Goal: Information Seeking & Learning: Learn about a topic

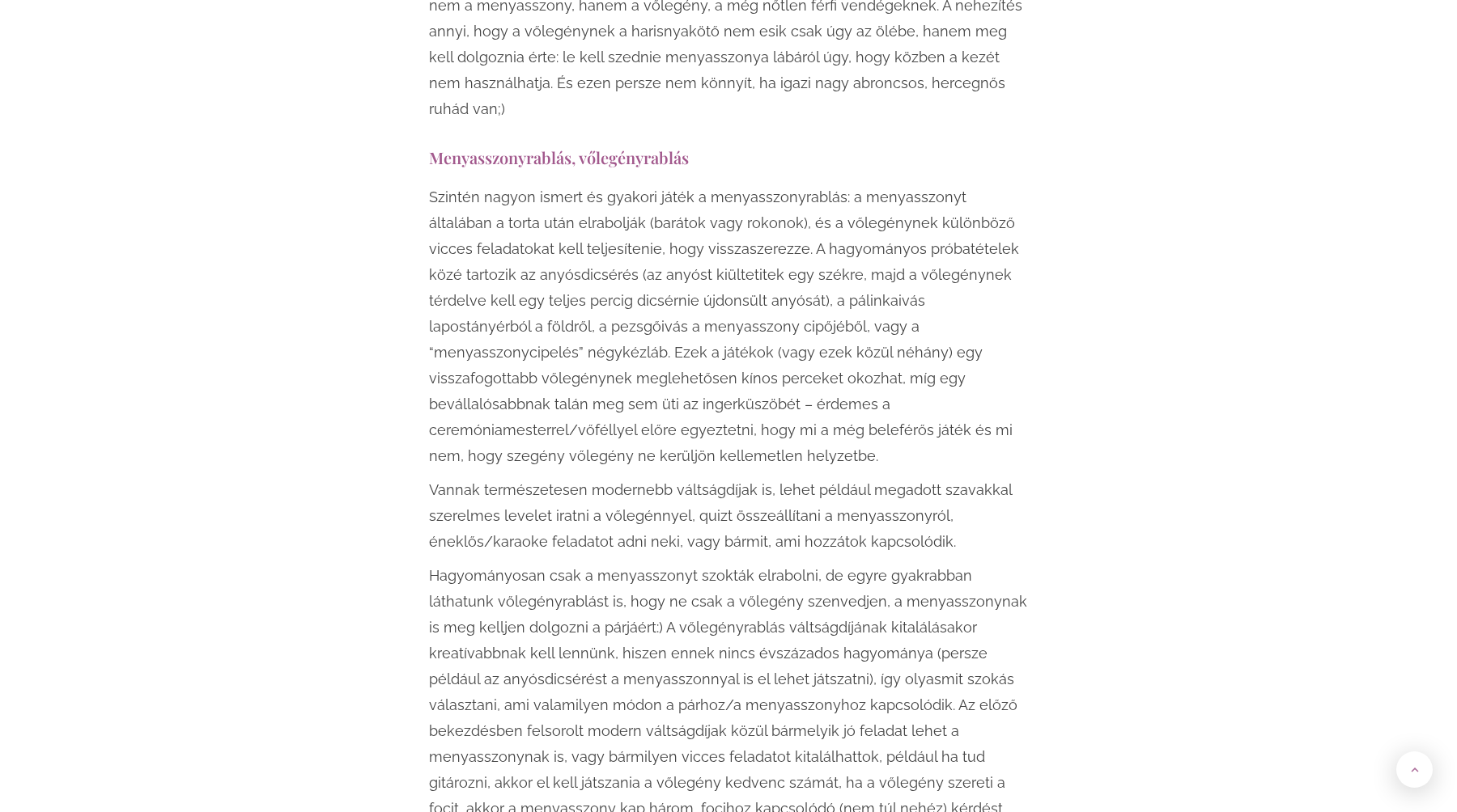
scroll to position [2601, 0]
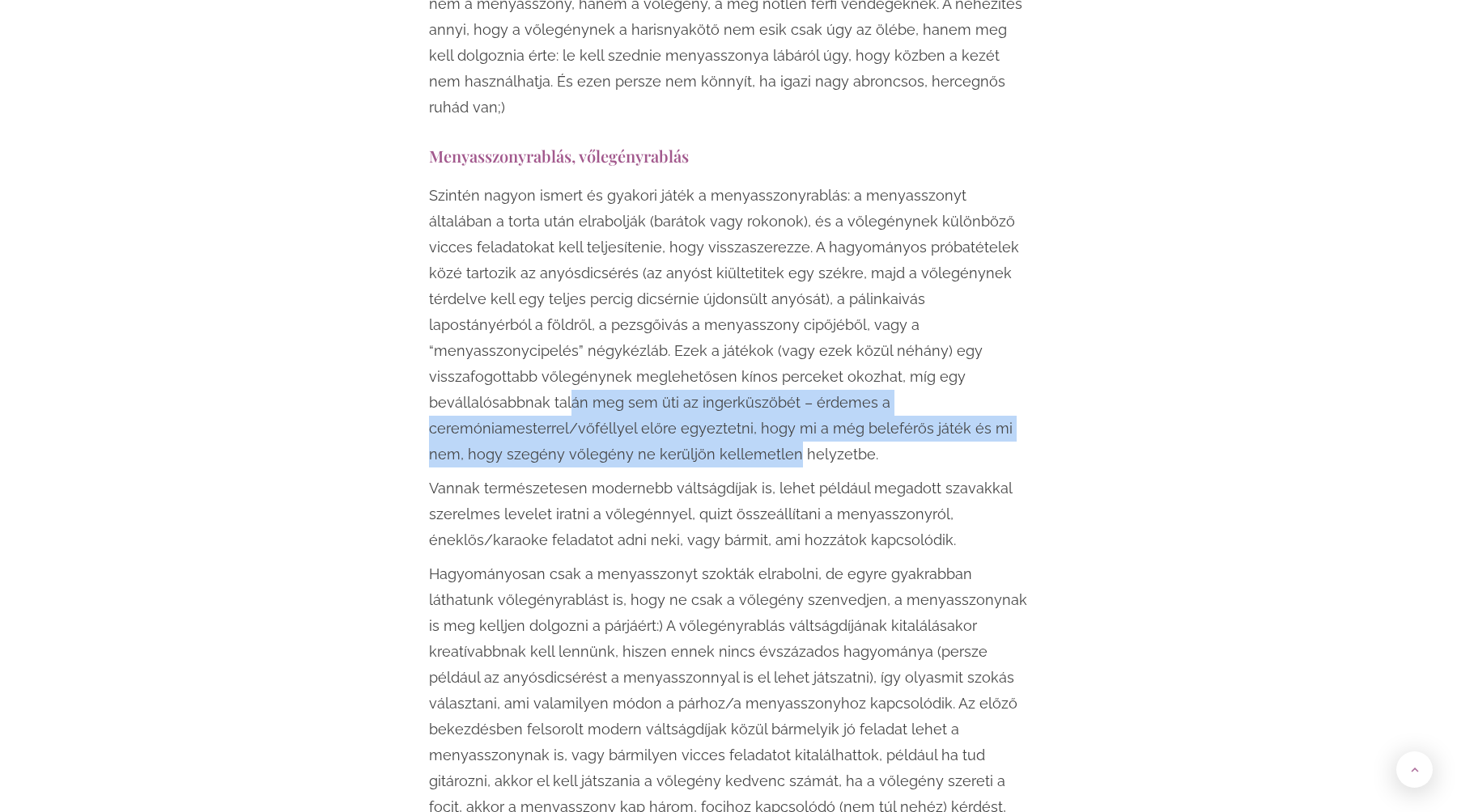
drag, startPoint x: 751, startPoint y: 322, endPoint x: 861, endPoint y: 385, distance: 126.8
click at [861, 385] on p "Szintén nagyon ismert és gyakori játék a menyasszonyrablás: a menyasszonyt álta…" at bounding box center [728, 325] width 599 height 285
click at [848, 380] on p "Szintén nagyon ismert és gyakori játék a menyasszonyrablás: a menyasszonyt álta…" at bounding box center [728, 325] width 599 height 285
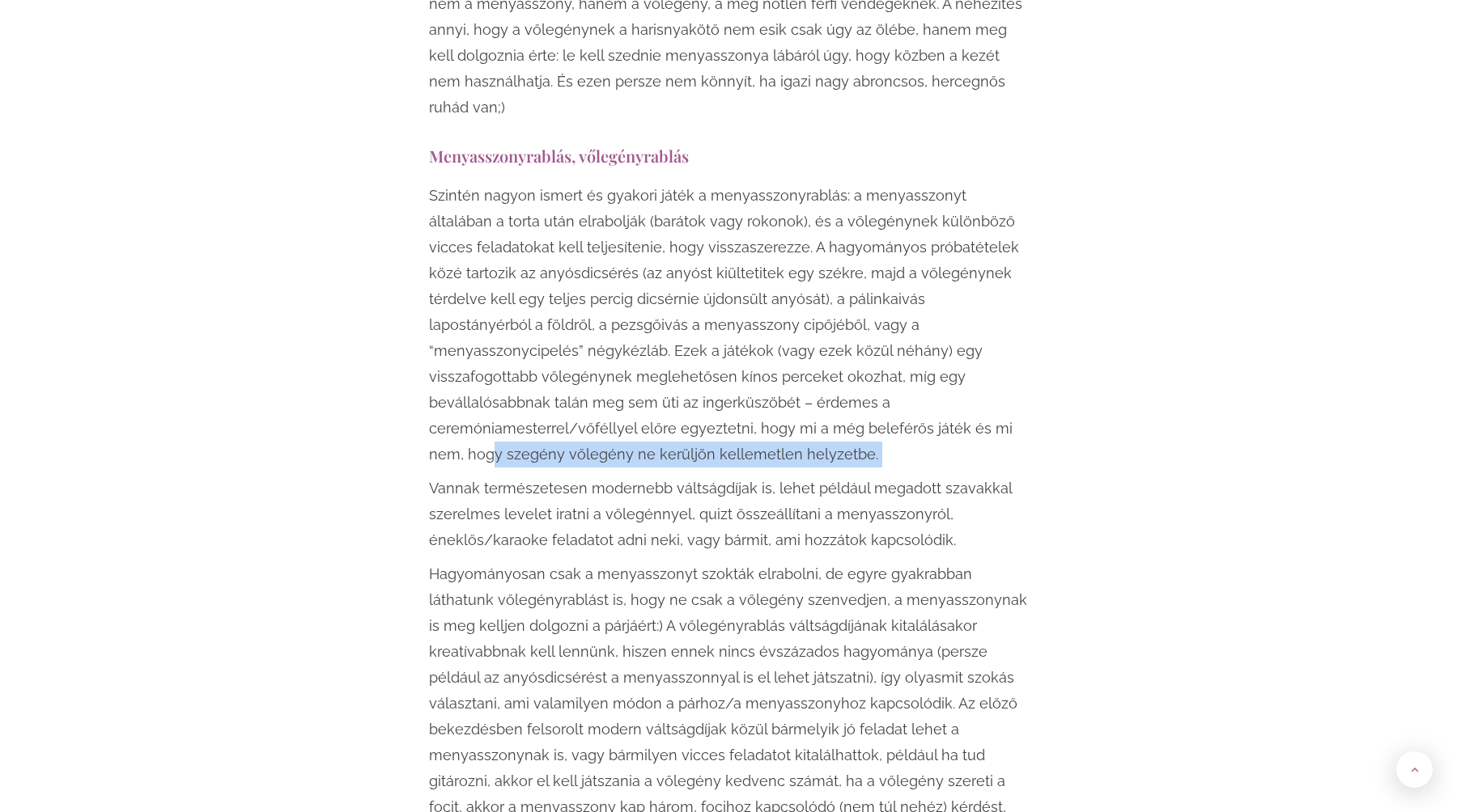
drag, startPoint x: 583, startPoint y: 369, endPoint x: 903, endPoint y: 402, distance: 321.7
click at [903, 398] on div "Szintén nagyon ismert és gyakori játék a menyasszonyrablás: a menyasszonyt álta…" at bounding box center [728, 515] width 599 height 663
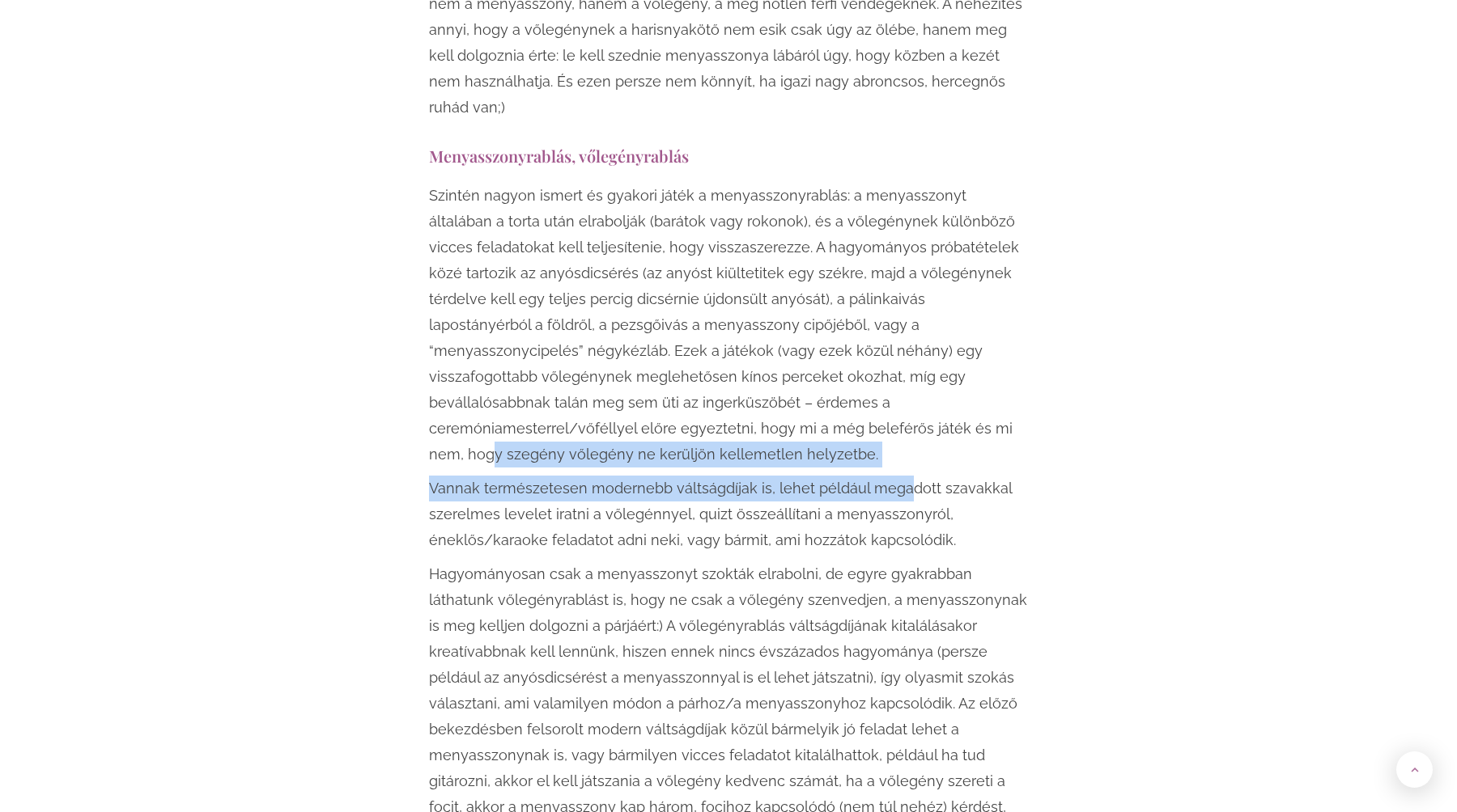
click at [885, 475] on p "Vannak természetesen modernebb váltságdíjak is, lehet például megadott szavakka…" at bounding box center [728, 514] width 599 height 78
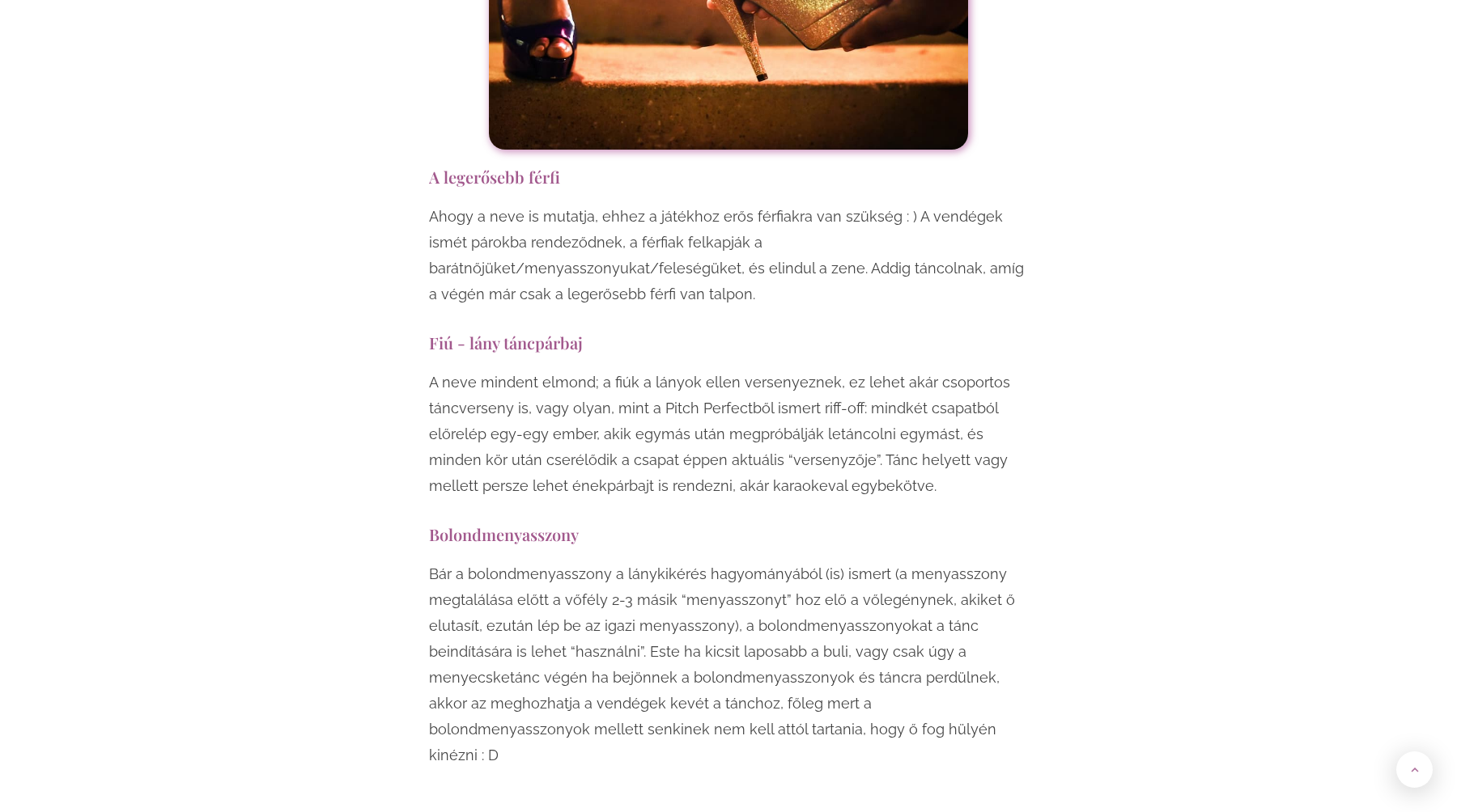
scroll to position [12485, 0]
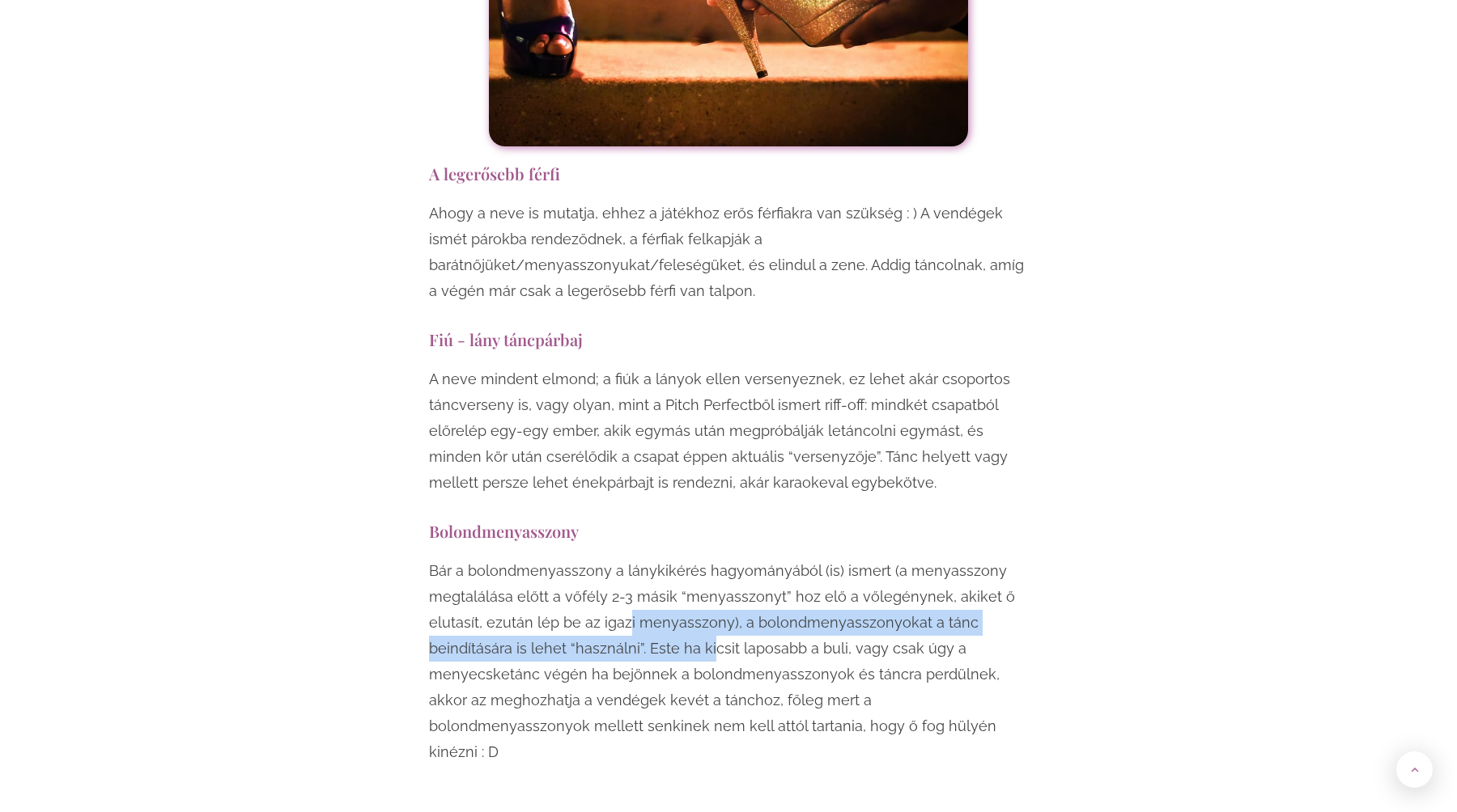
drag, startPoint x: 627, startPoint y: 404, endPoint x: 704, endPoint y: 434, distance: 82.6
click at [705, 558] on p "Bár a bolondmenyasszony a lánykikérés hagyományából (is) ismert (a menyasszony …" at bounding box center [728, 662] width 599 height 207
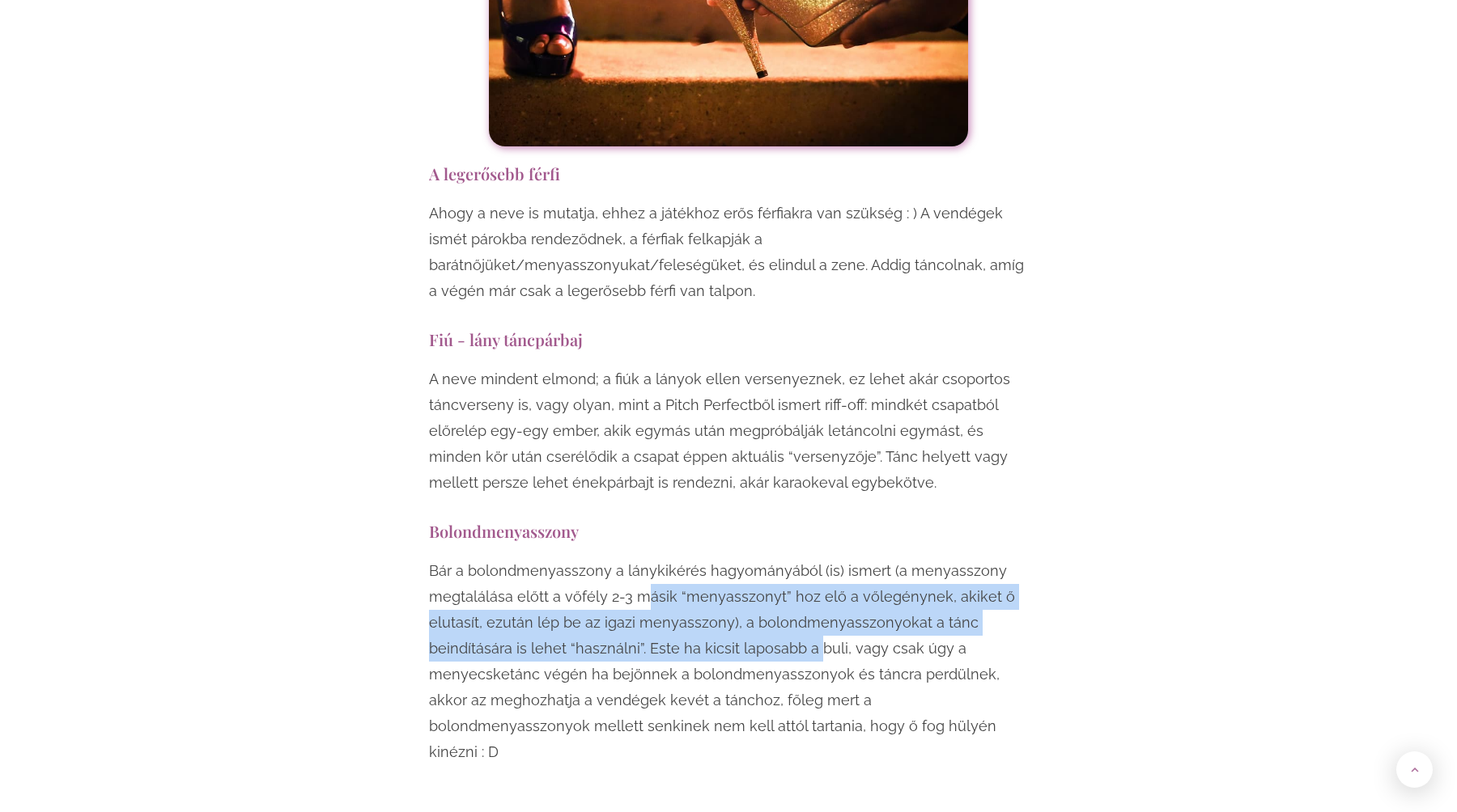
drag, startPoint x: 646, startPoint y: 392, endPoint x: 822, endPoint y: 440, distance: 182.4
click at [819, 558] on p "Bár a bolondmenyasszony a lánykikérés hagyományából (is) ismert (a menyasszony …" at bounding box center [728, 662] width 599 height 207
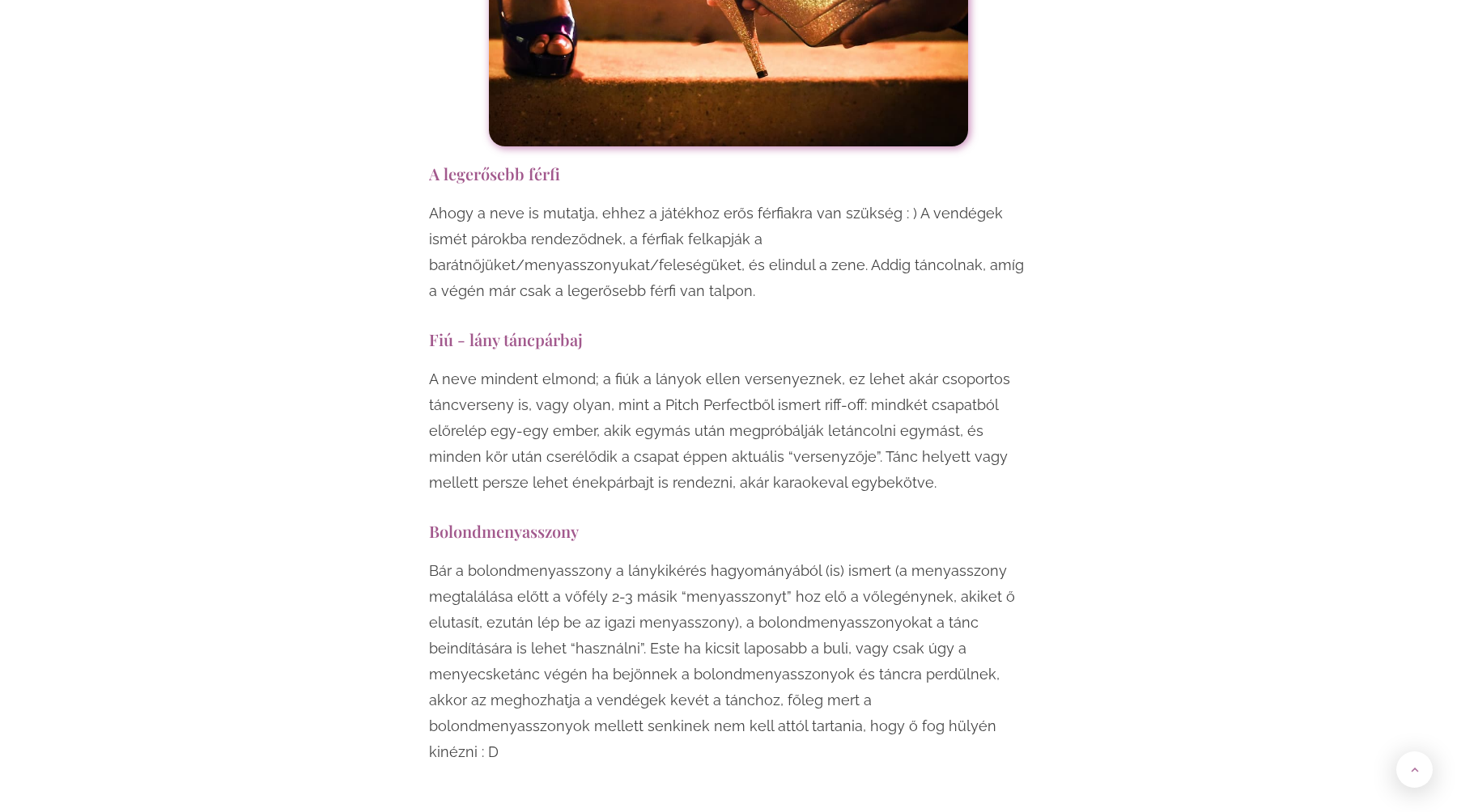
click at [801, 558] on p "Bár a bolondmenyasszony a lánykikérés hagyományából (is) ismert (a menyasszony …" at bounding box center [728, 662] width 599 height 207
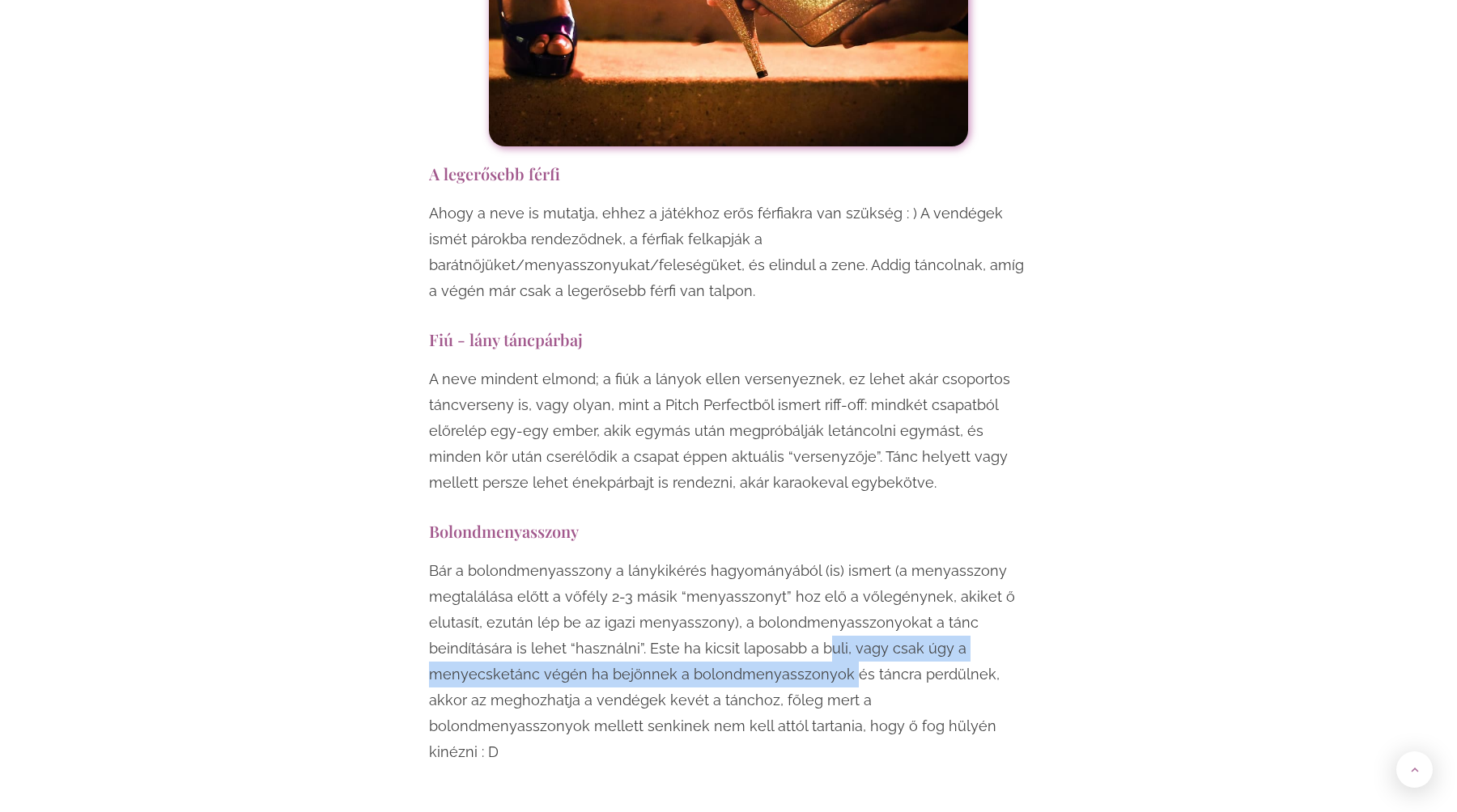
drag, startPoint x: 822, startPoint y: 441, endPoint x: 861, endPoint y: 505, distance: 74.9
click at [841, 558] on p "Bár a bolondmenyasszony a lánykikérés hagyományából (is) ismert (a menyasszony …" at bounding box center [728, 662] width 599 height 207
